Goal: Transaction & Acquisition: Purchase product/service

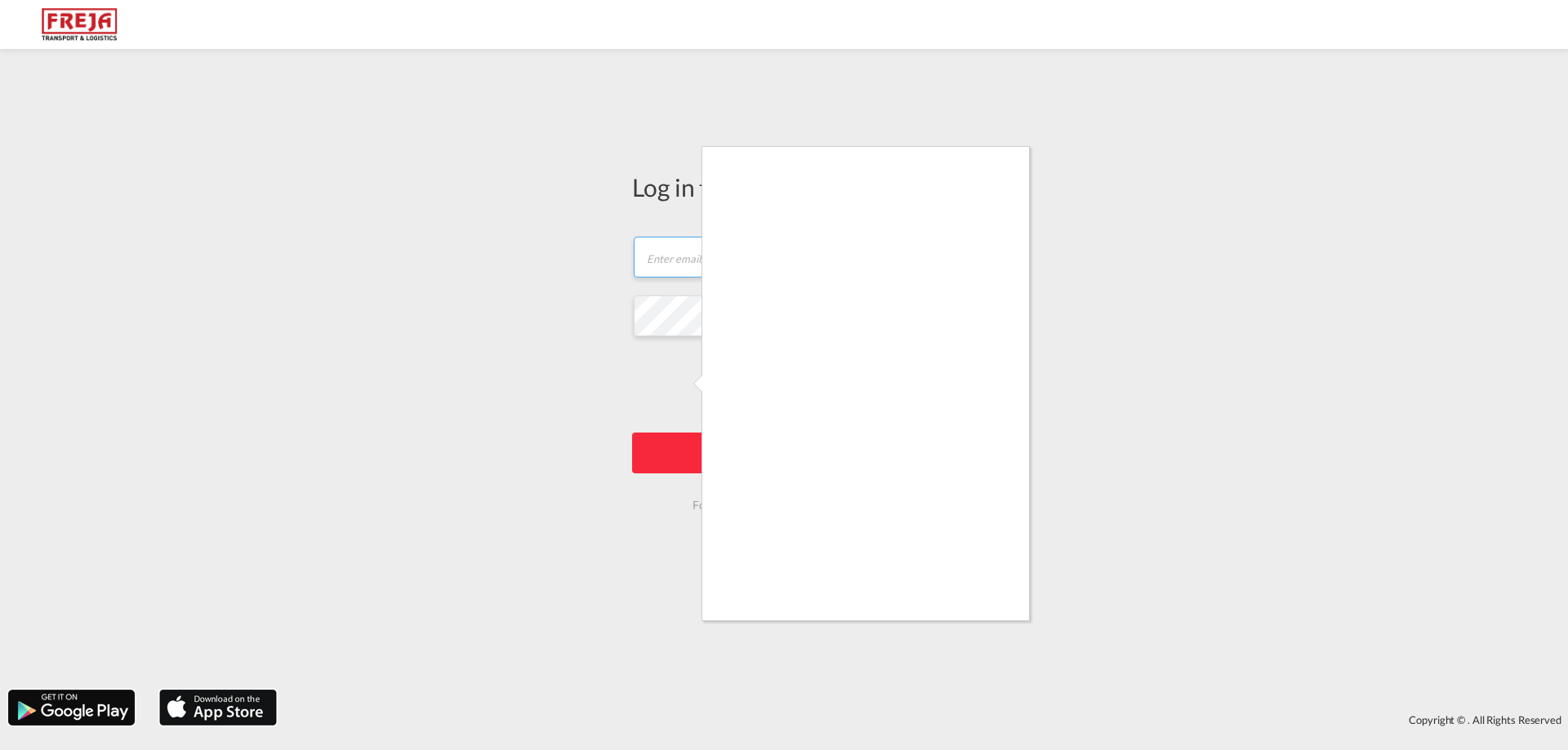
type input "[EMAIL_ADDRESS][DOMAIN_NAME]"
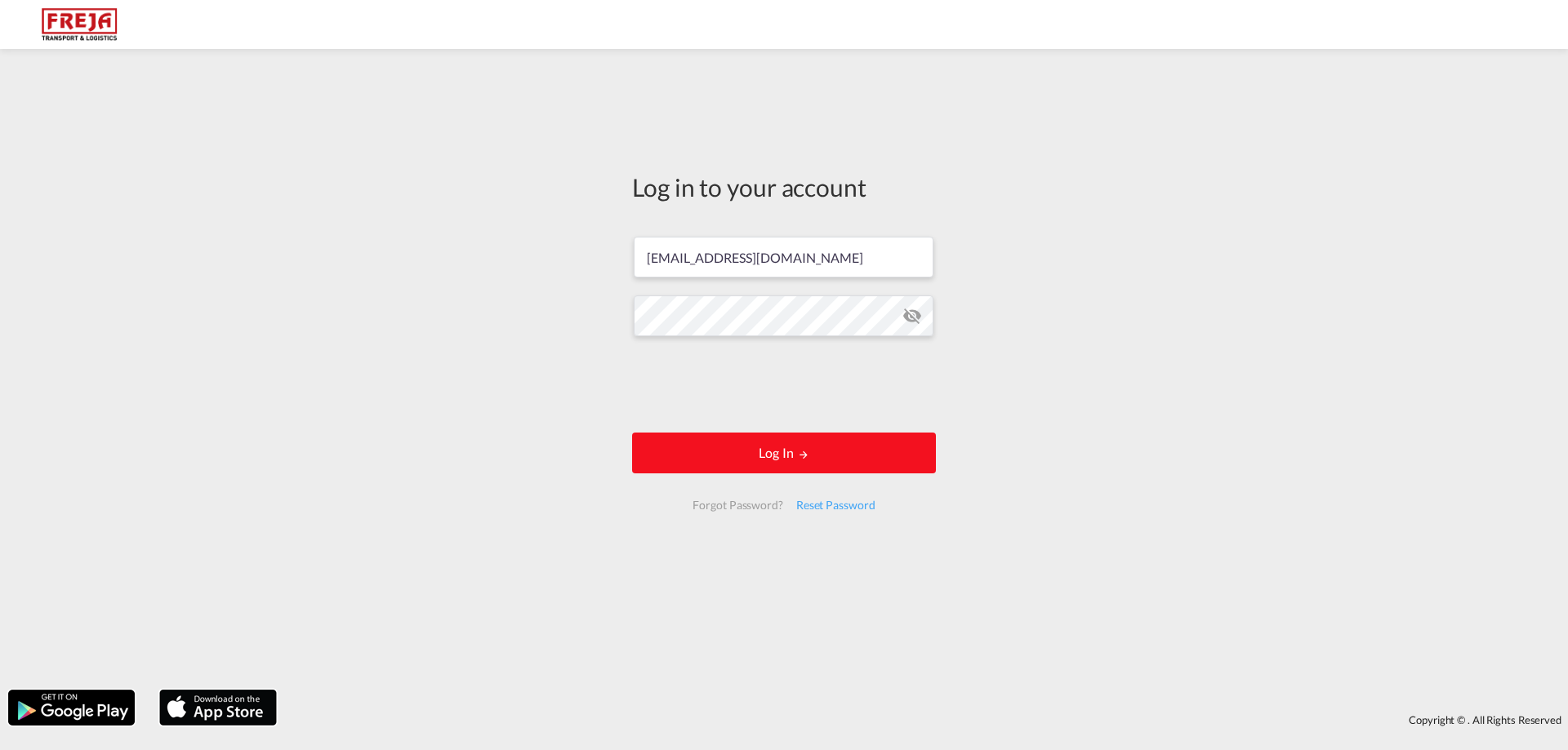
click at [731, 456] on button "Log In" at bounding box center [784, 454] width 304 height 41
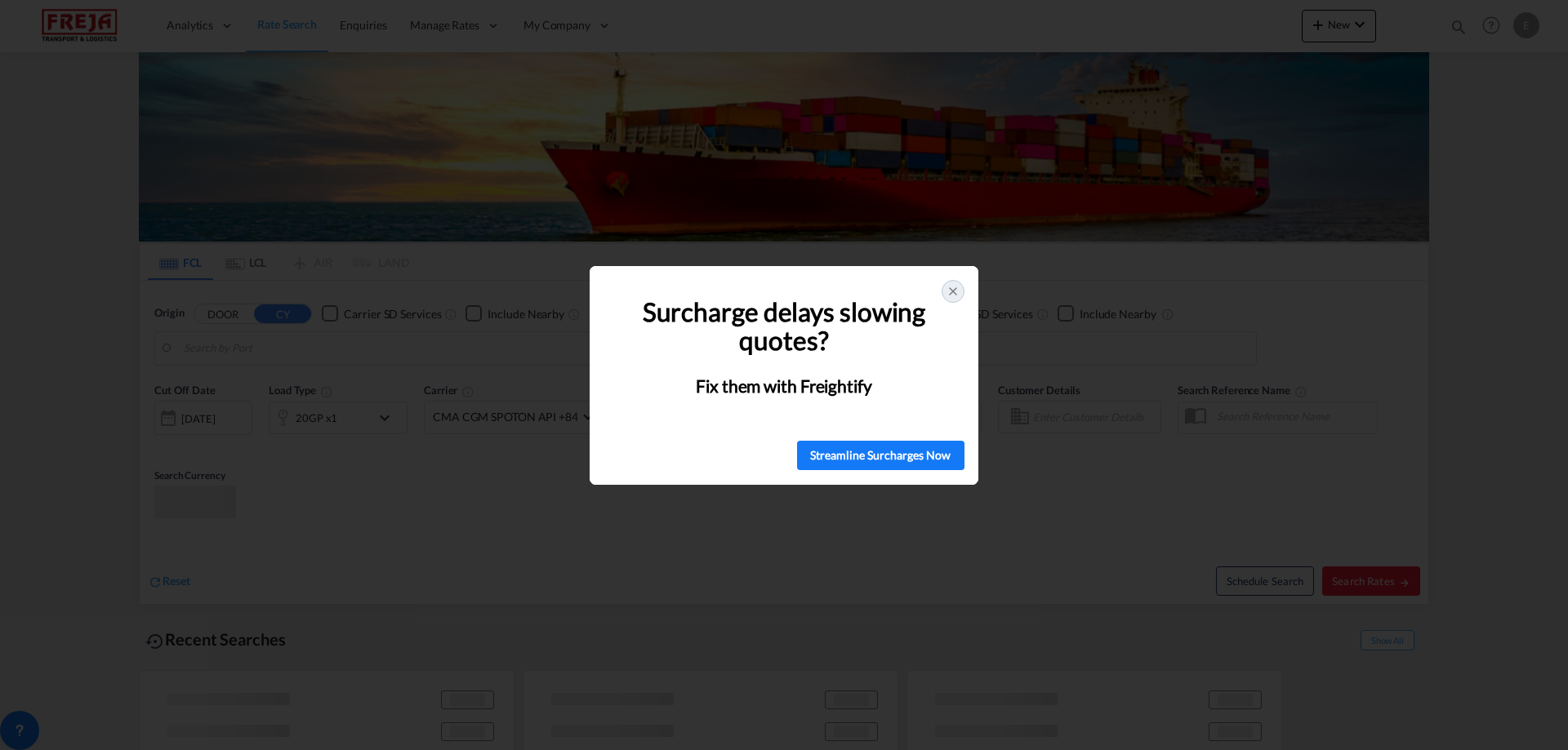
type input "Alesund ([GEOGRAPHIC_DATA]), NOAES"
type input "San Antonio, CLSAI"
click at [960, 286] on div at bounding box center [953, 292] width 23 height 22
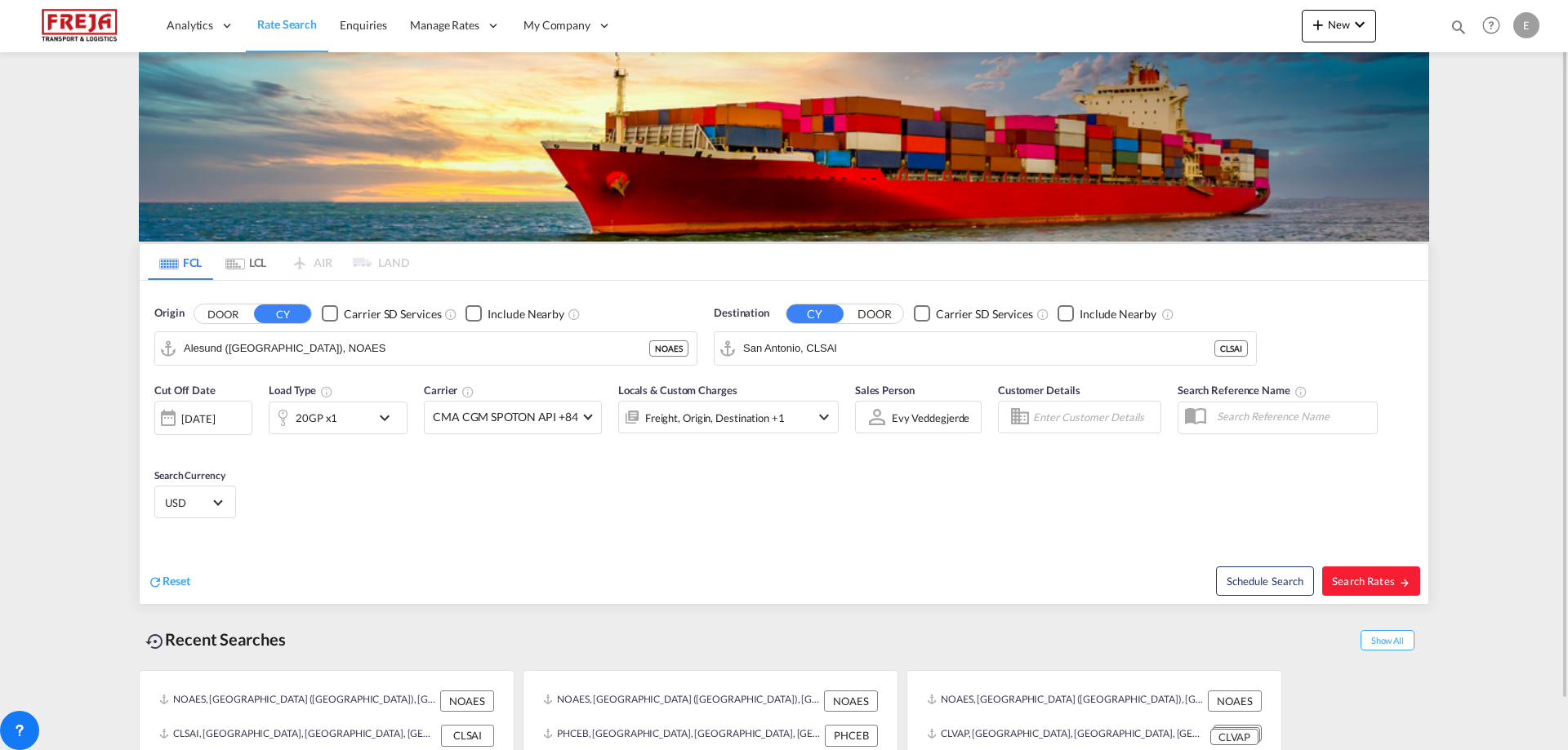
click at [389, 418] on md-icon "icon-chevron-down" at bounding box center [389, 418] width 28 height 20
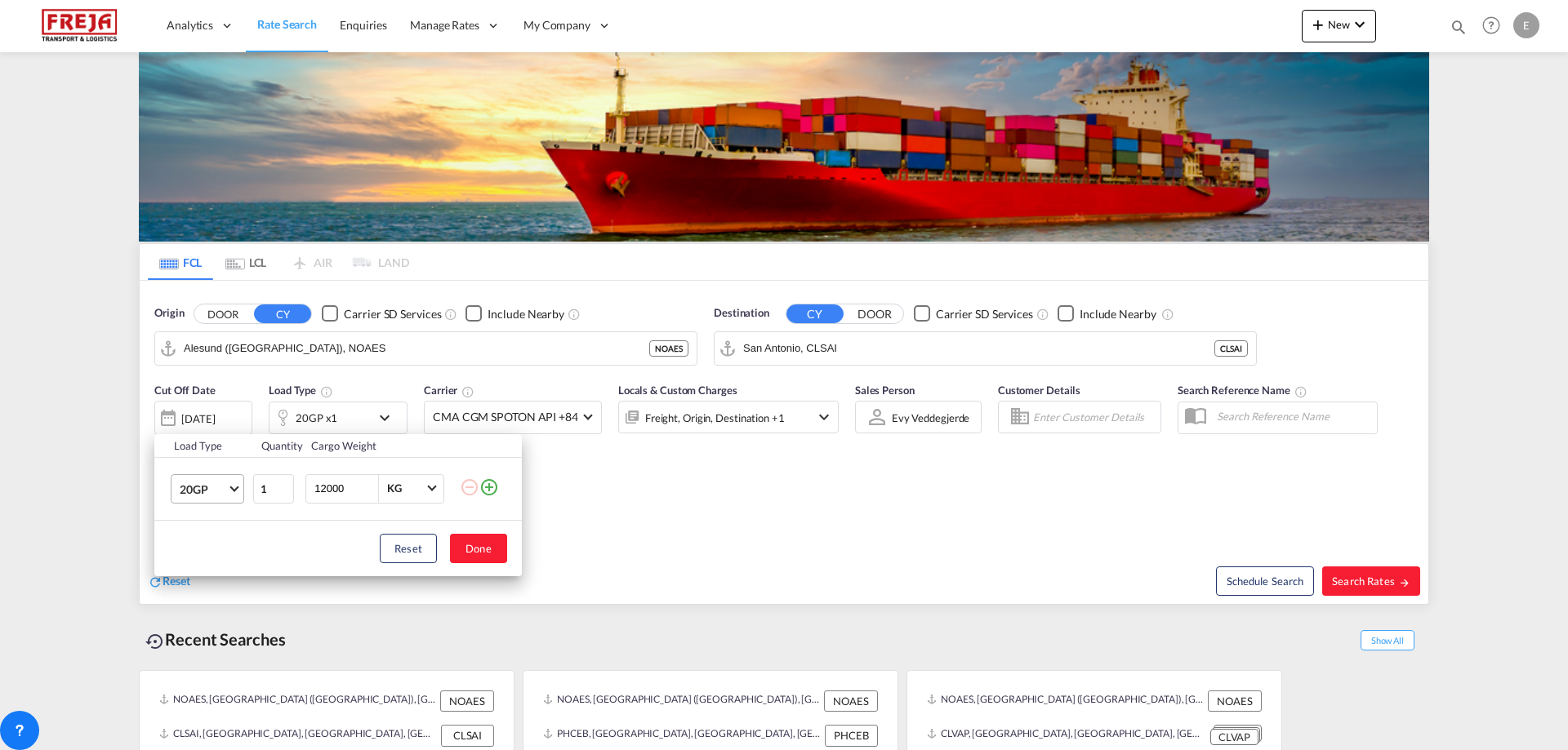
click at [234, 487] on span "Choose: \a20GP" at bounding box center [234, 488] width 9 height 9
click at [219, 642] on md-option "20RE" at bounding box center [222, 646] width 111 height 39
click at [477, 549] on button "Done" at bounding box center [478, 548] width 57 height 29
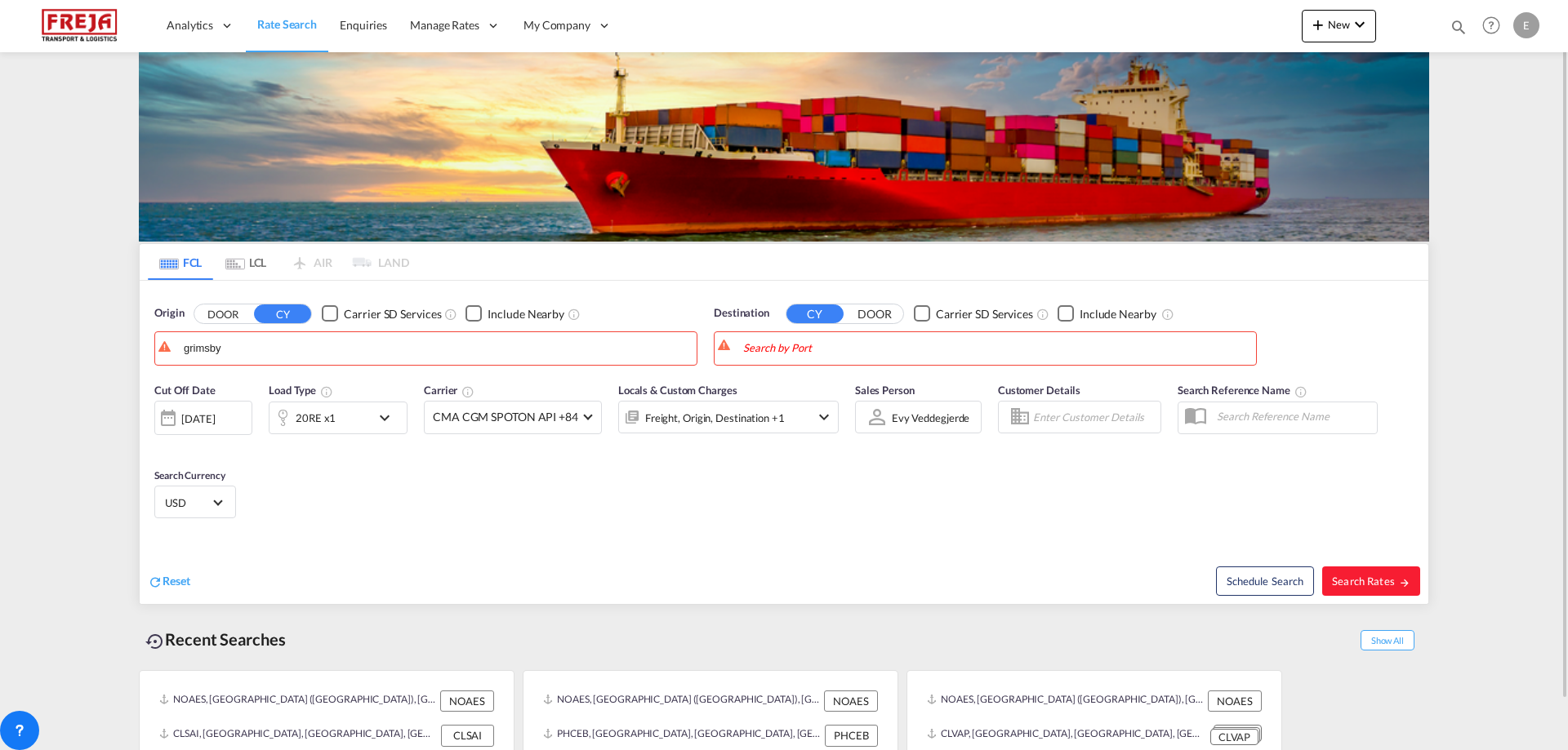
drag, startPoint x: 174, startPoint y: 354, endPoint x: 36, endPoint y: 370, distance: 138.9
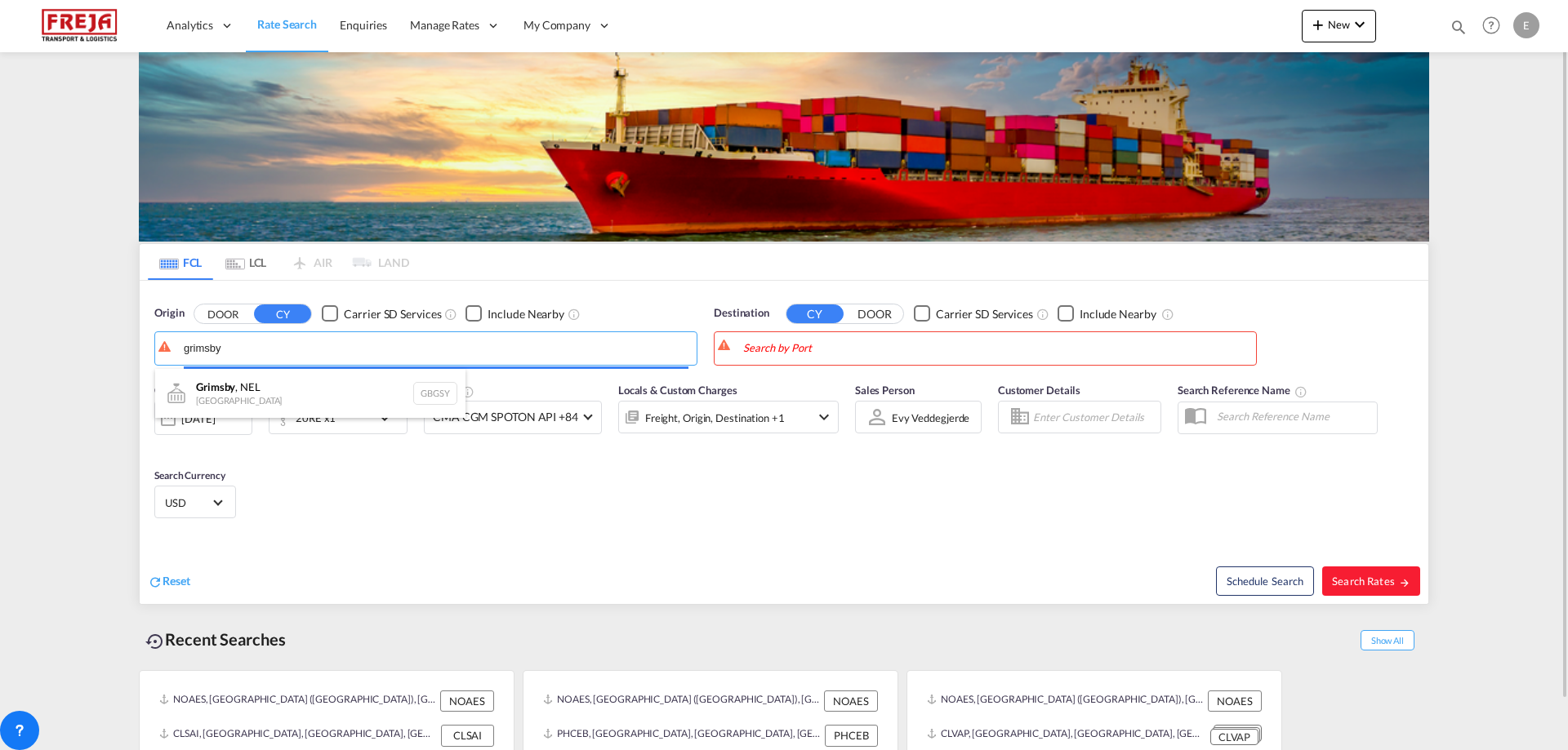
drag, startPoint x: 234, startPoint y: 351, endPoint x: 16, endPoint y: 347, distance: 218.0
click at [16, 347] on body "Analytics Reports Dashboard Rate Search Enquiries Manage Rates Contract Rates" at bounding box center [784, 375] width 1568 height 750
type input "y"
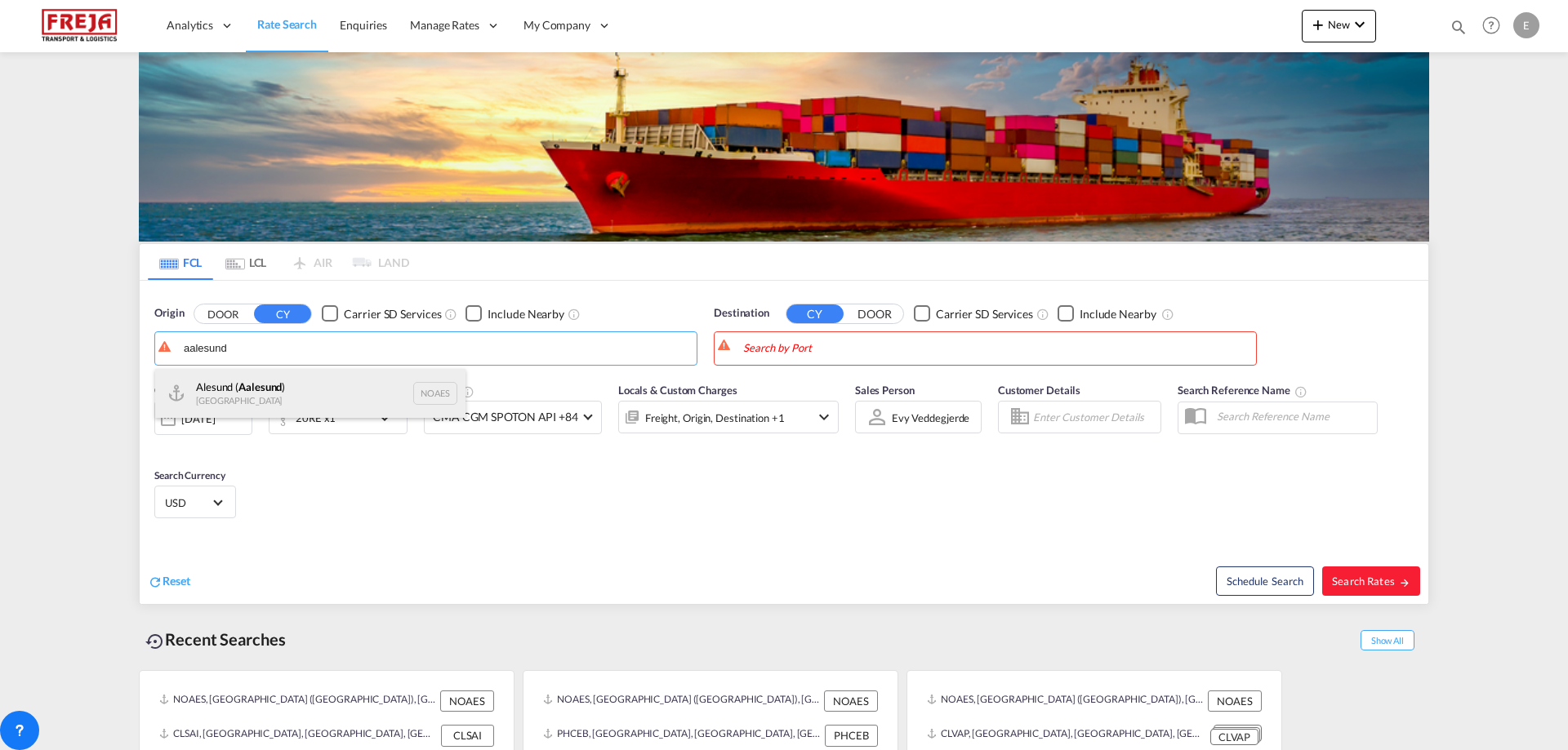
click at [225, 390] on div "Alesund ( [GEOGRAPHIC_DATA] ) [GEOGRAPHIC_DATA] NOAES" at bounding box center [309, 394] width 310 height 49
type input "Alesund ([GEOGRAPHIC_DATA]), NOAES"
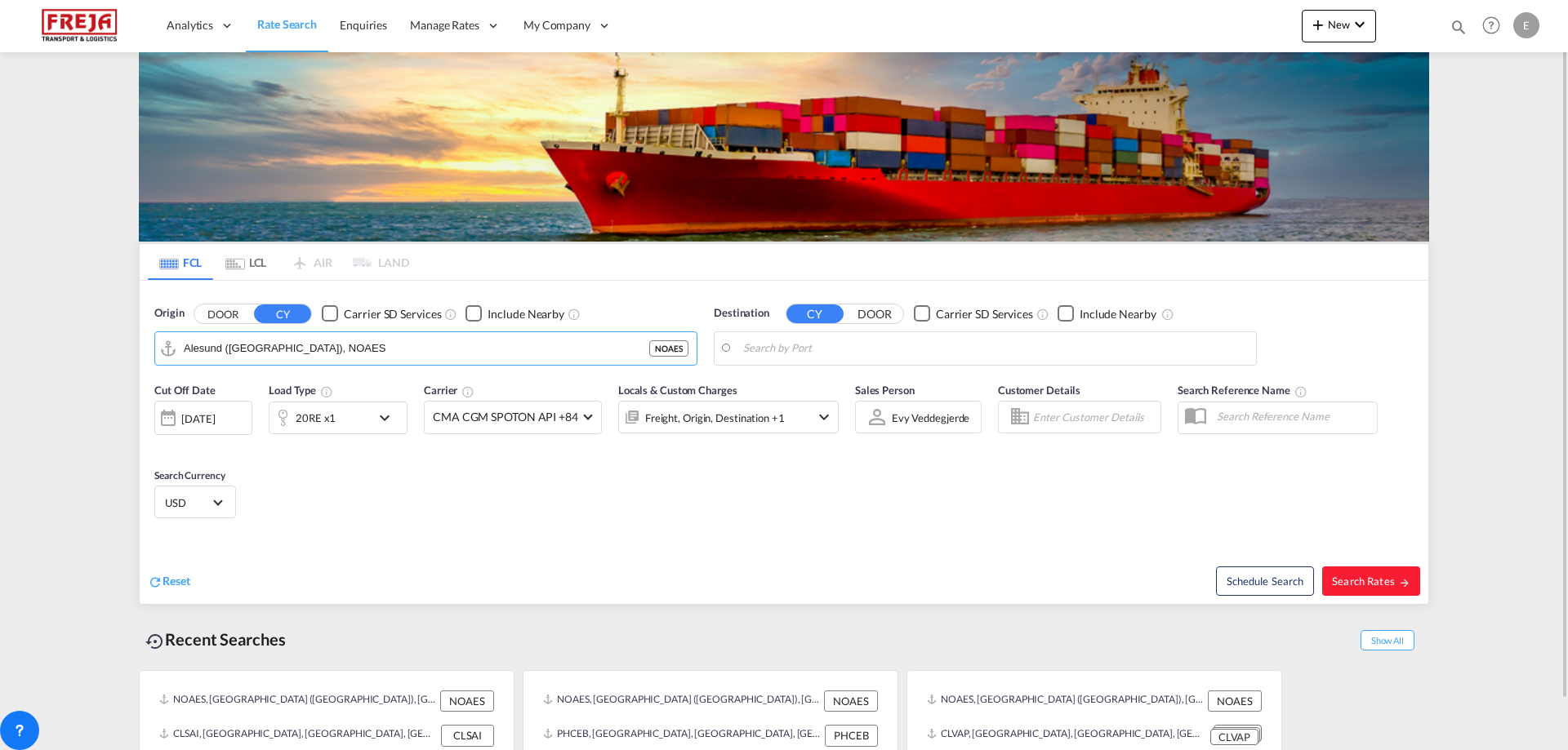
click at [778, 353] on body "Analytics Reports Dashboard Rate Search Enquiries Manage Rates Contract Rates" at bounding box center [784, 375] width 1568 height 750
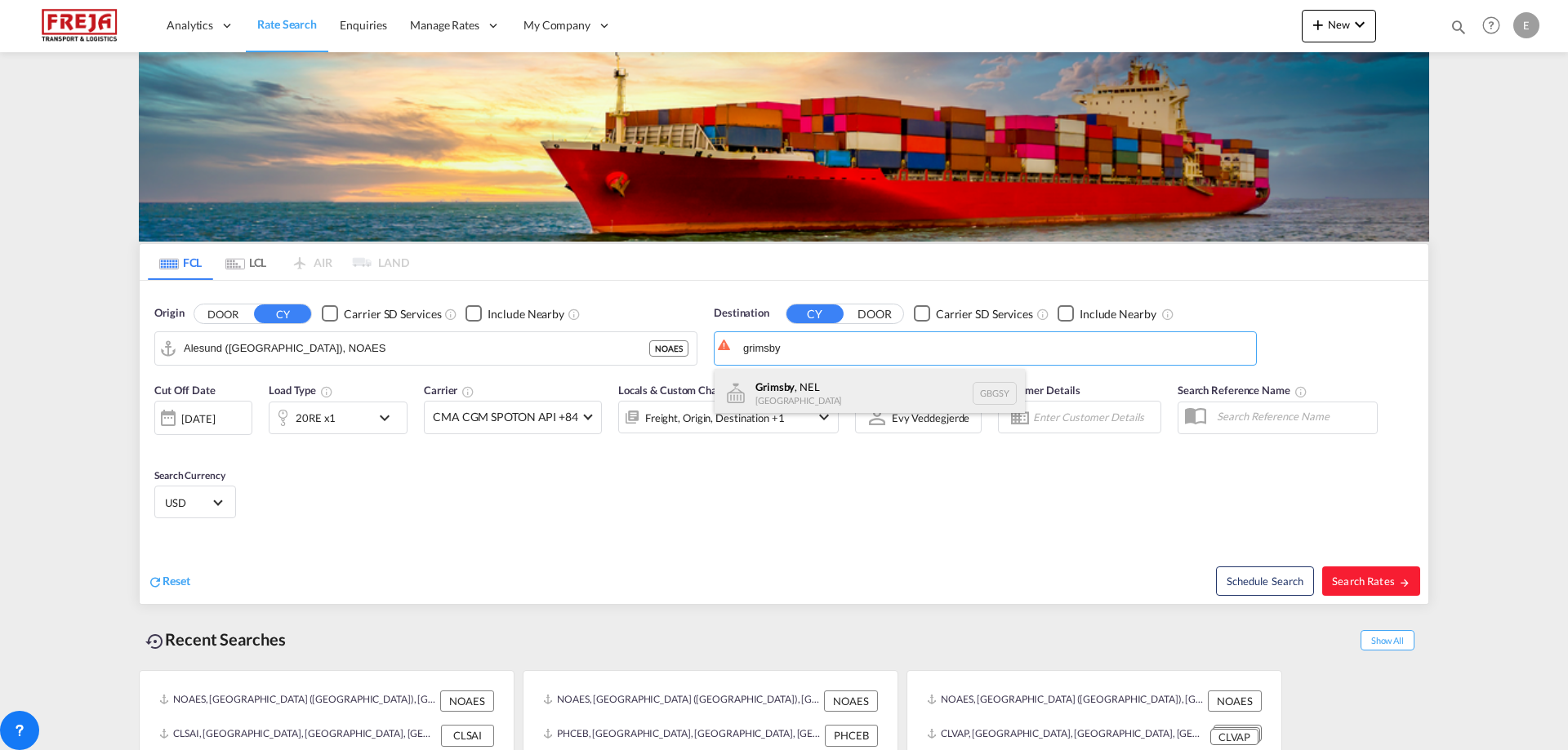
click at [785, 391] on div "Grimsby , NEL [GEOGRAPHIC_DATA] GBGSY" at bounding box center [869, 394] width 310 height 49
type input "Grimsby, NEL, GBGSY"
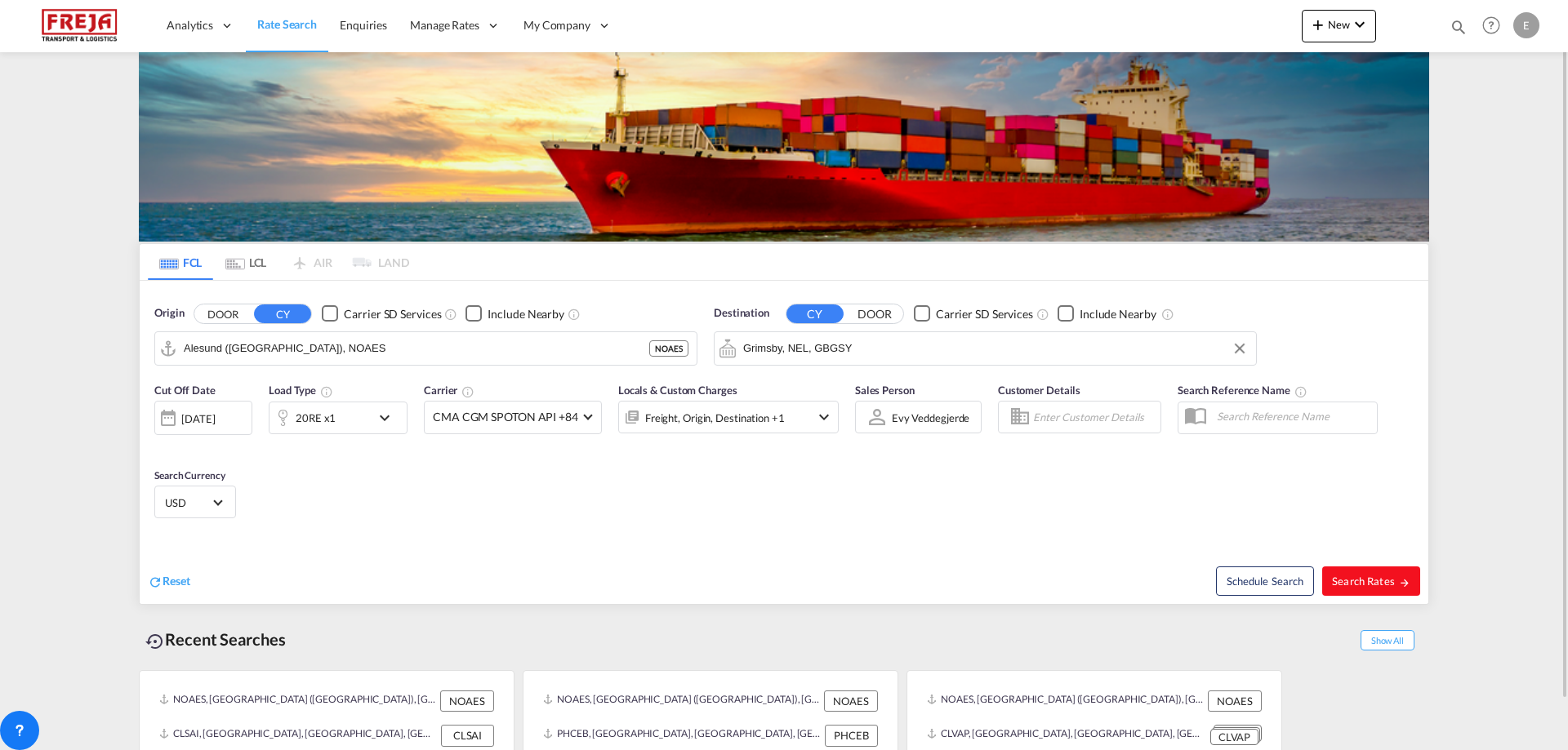
click at [1364, 584] on span "Search Rates" at bounding box center [1372, 581] width 79 height 13
type input "NOAES to GBGSY / [DATE]"
